Goal: Find specific page/section: Find specific page/section

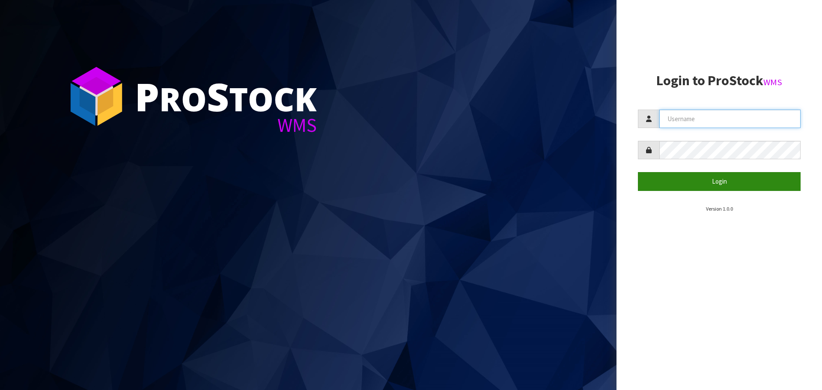
type input "[EMAIL_ADDRESS][DOMAIN_NAME]"
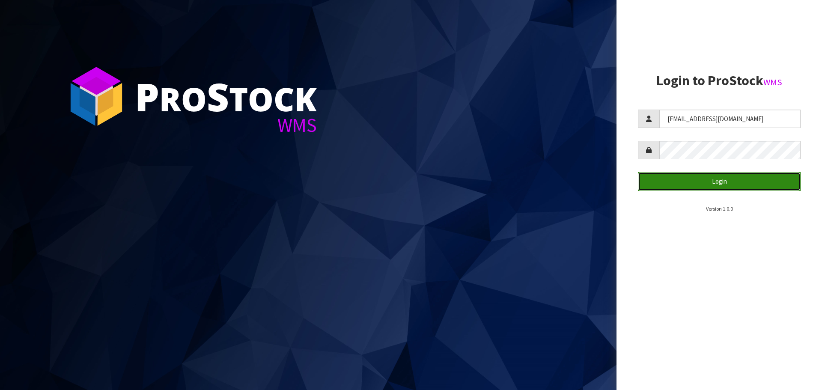
click at [717, 182] on button "Login" at bounding box center [719, 181] width 163 height 18
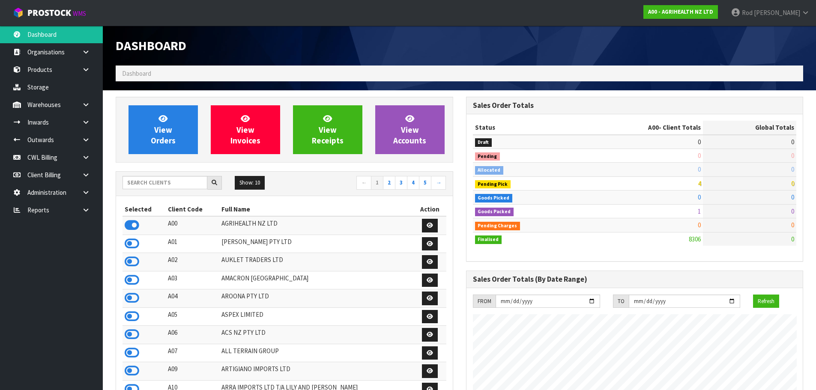
scroll to position [649, 350]
click at [87, 207] on icon at bounding box center [86, 210] width 8 height 6
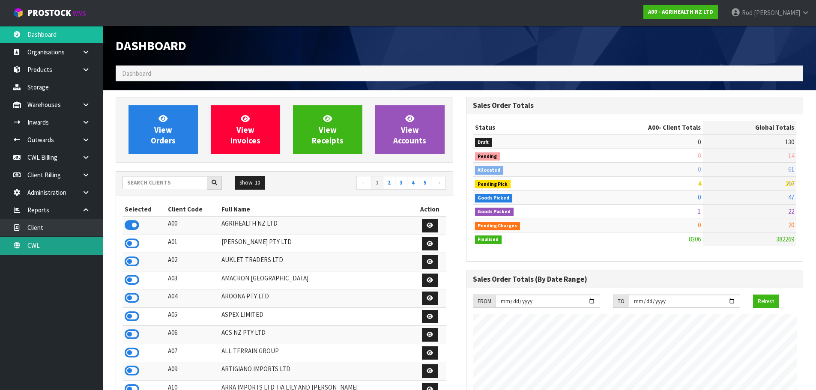
click at [35, 243] on link "CWL" at bounding box center [51, 246] width 103 height 18
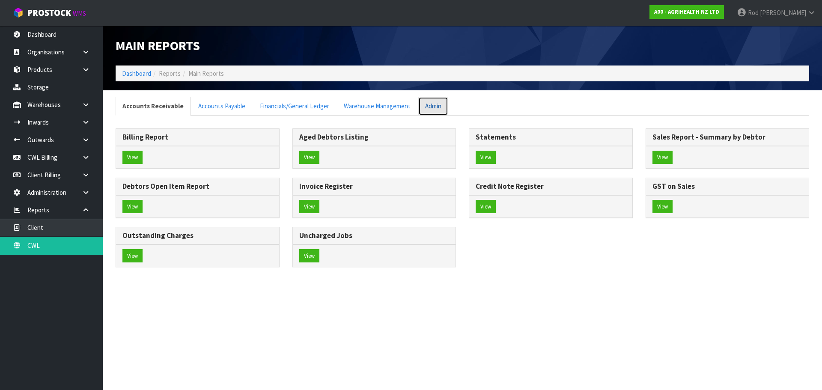
click at [431, 104] on link "Admin" at bounding box center [433, 106] width 30 height 18
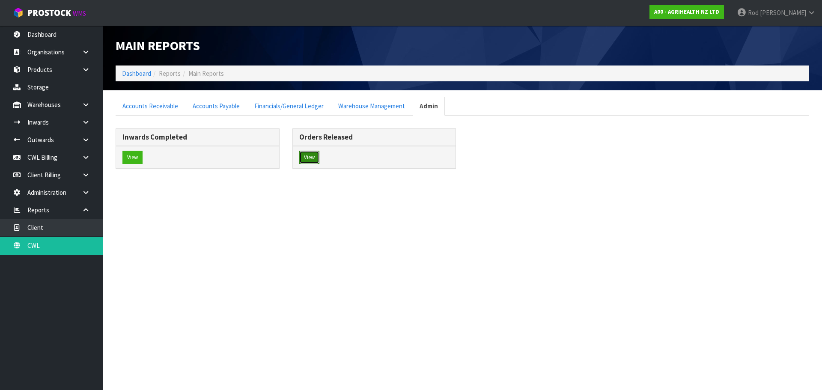
click at [304, 155] on button "View" at bounding box center [309, 158] width 20 height 14
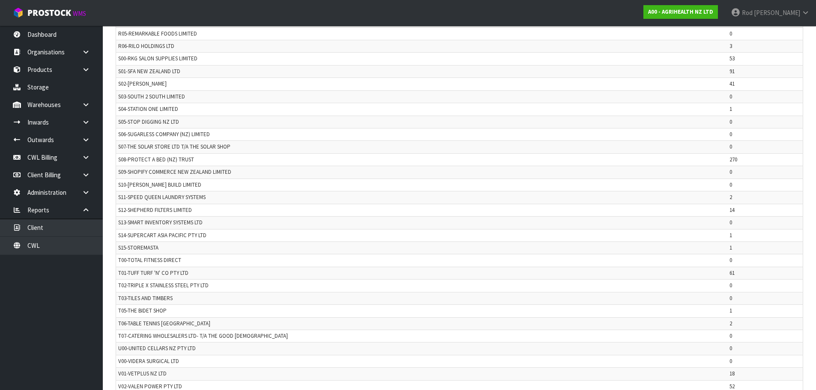
scroll to position [1716, 0]
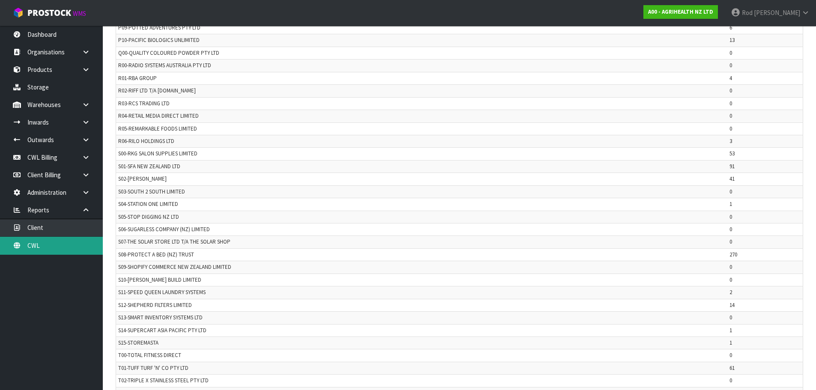
click at [37, 244] on link "CWL" at bounding box center [51, 246] width 103 height 18
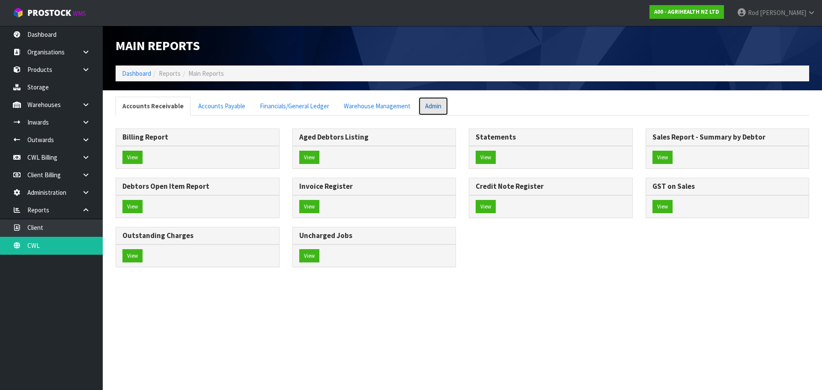
click at [427, 107] on link "Admin" at bounding box center [433, 106] width 30 height 18
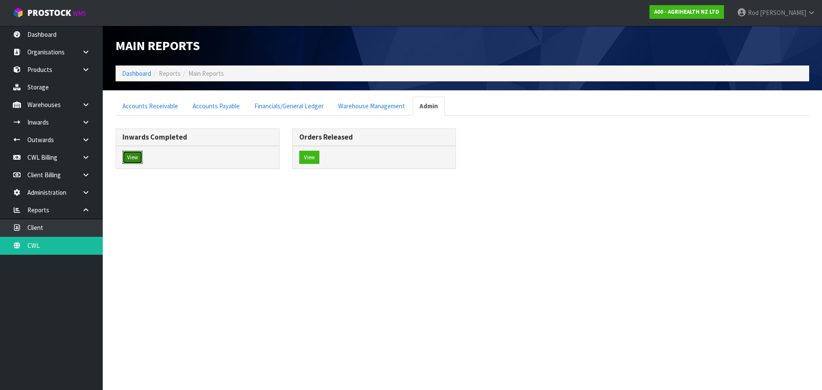
click at [128, 156] on button "View" at bounding box center [132, 158] width 20 height 14
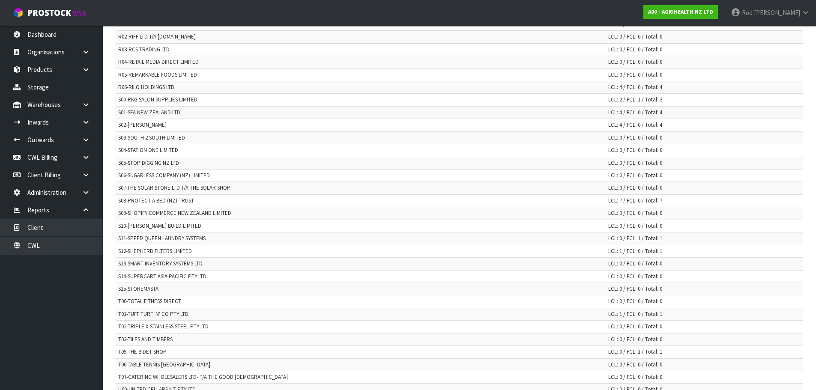
scroll to position [2016, 0]
